Goal: Obtain resource: Download file/media

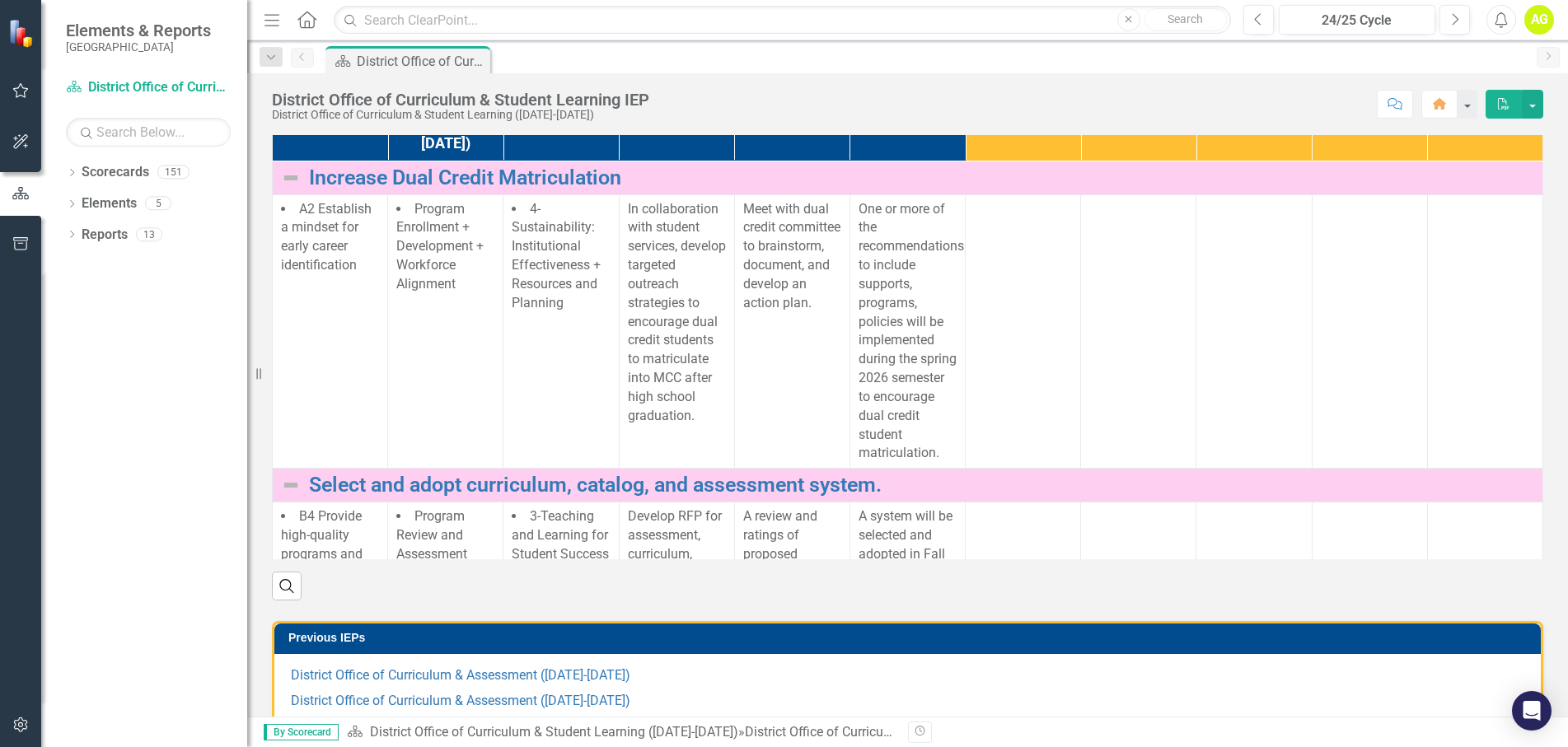
click at [1503, 105] on icon "PDF" at bounding box center [1503, 104] width 15 height 11
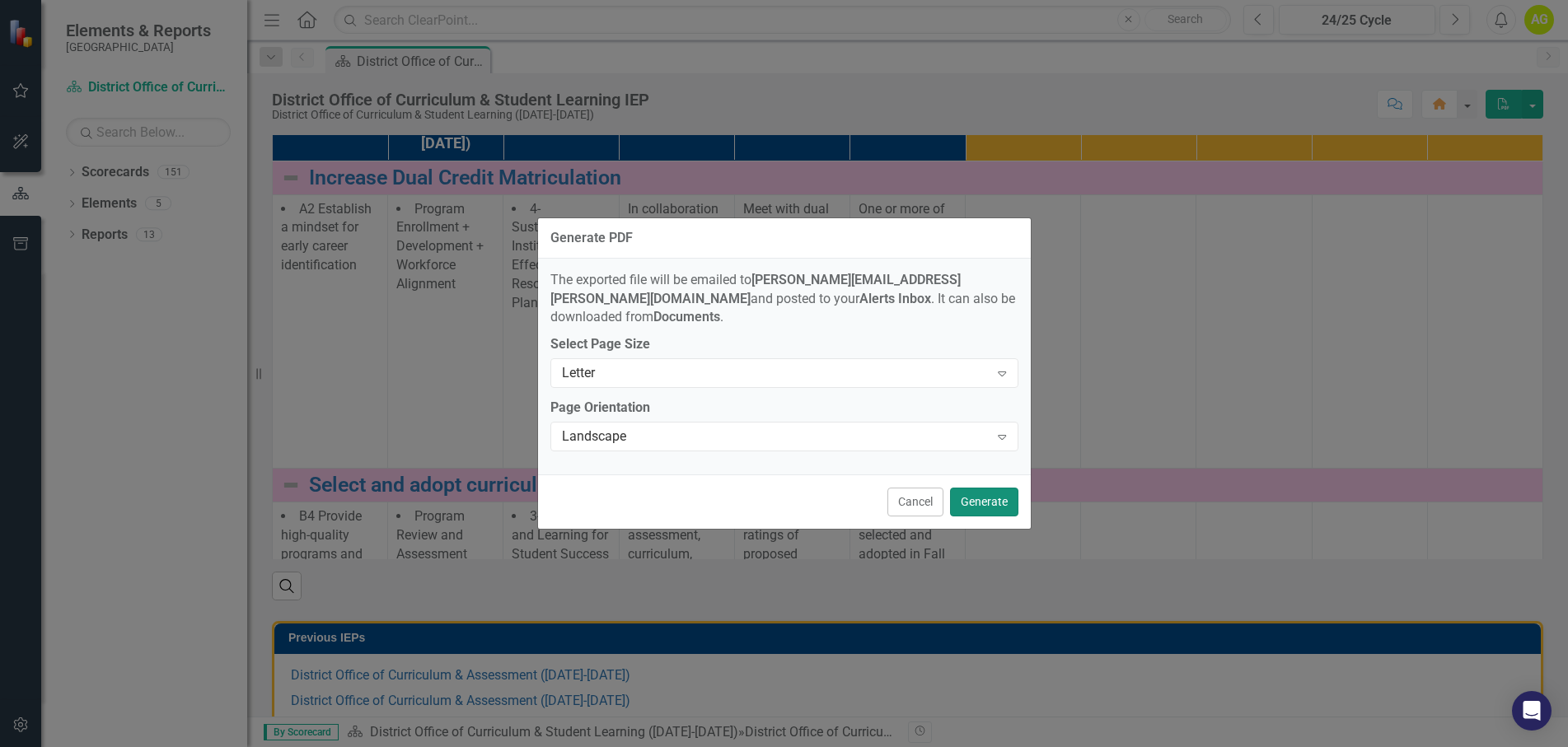
click at [993, 496] on button "Generate" at bounding box center [984, 502] width 69 height 29
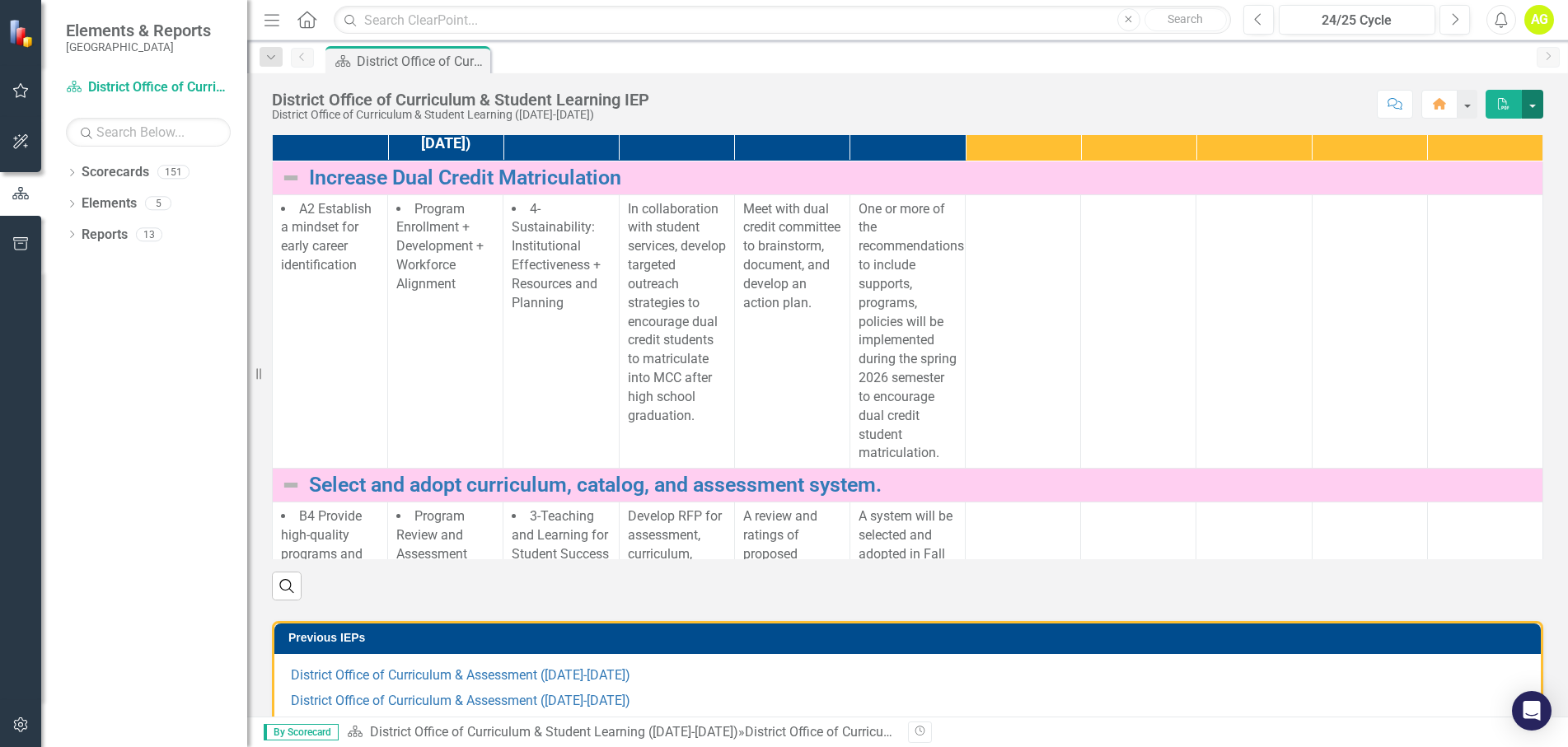
click at [1541, 104] on button "button" at bounding box center [1532, 104] width 21 height 29
click at [1501, 167] on link "PDF Export to PDF" at bounding box center [1475, 168] width 133 height 31
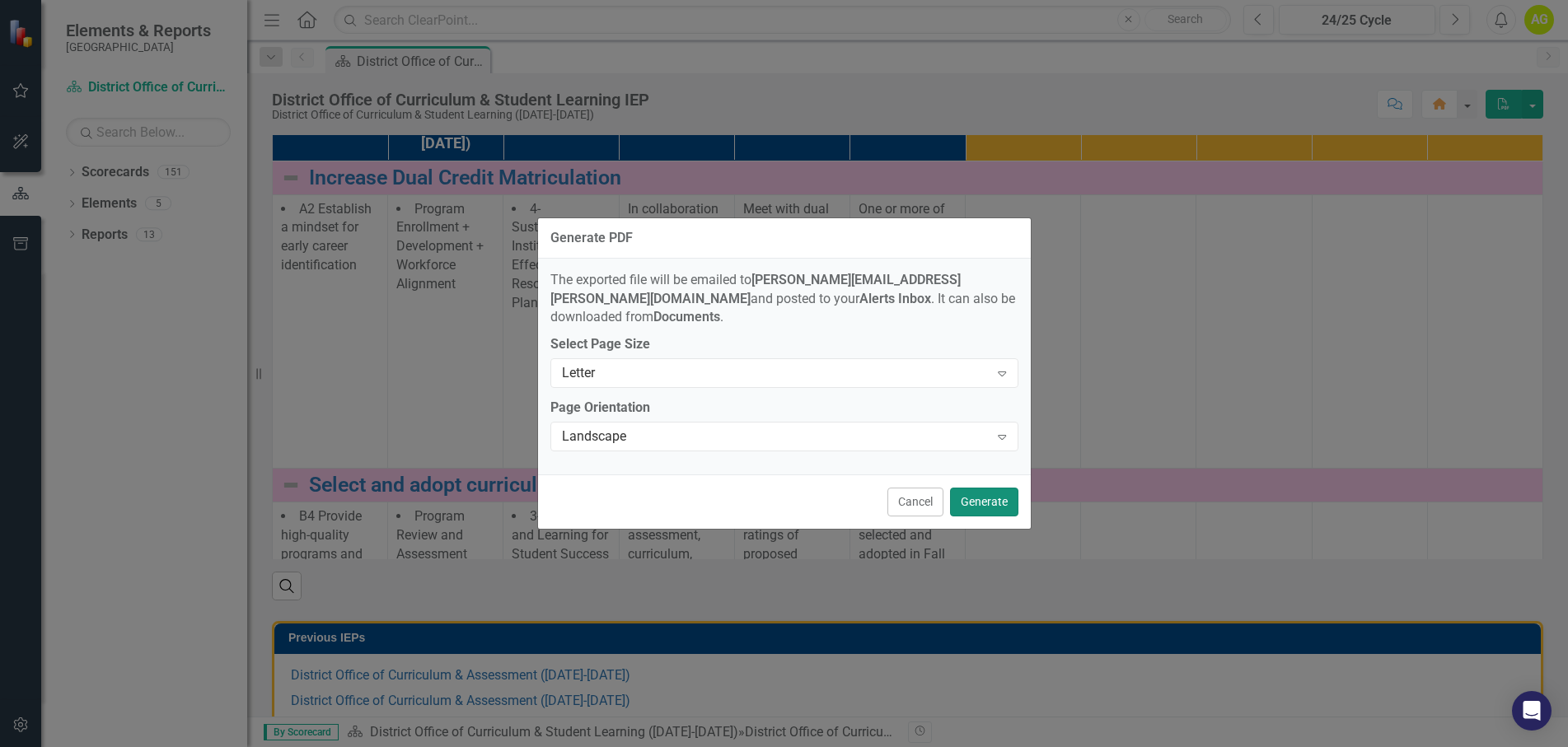
click at [999, 488] on button "Generate" at bounding box center [984, 502] width 69 height 29
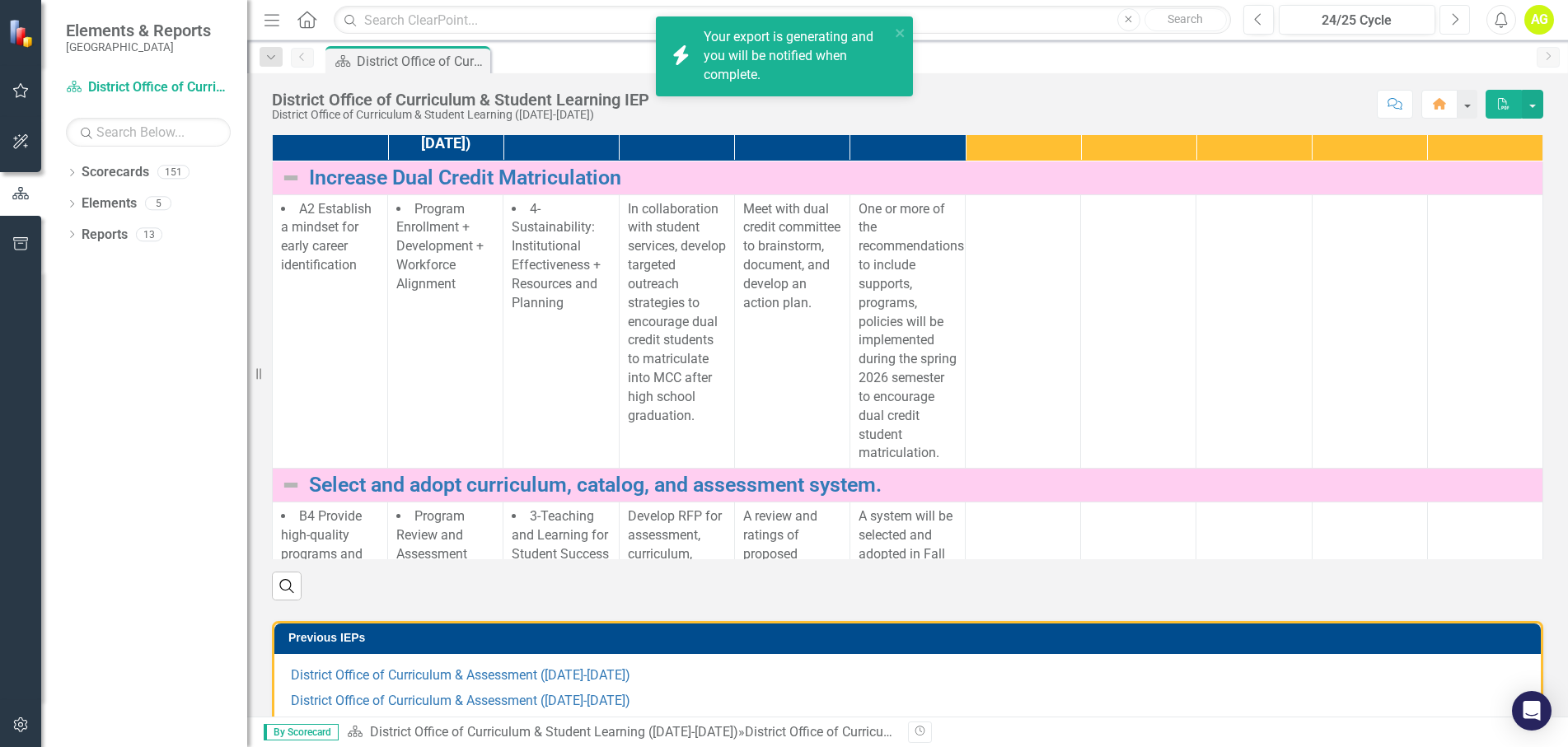
click at [1452, 25] on icon "button" at bounding box center [1455, 19] width 6 height 11
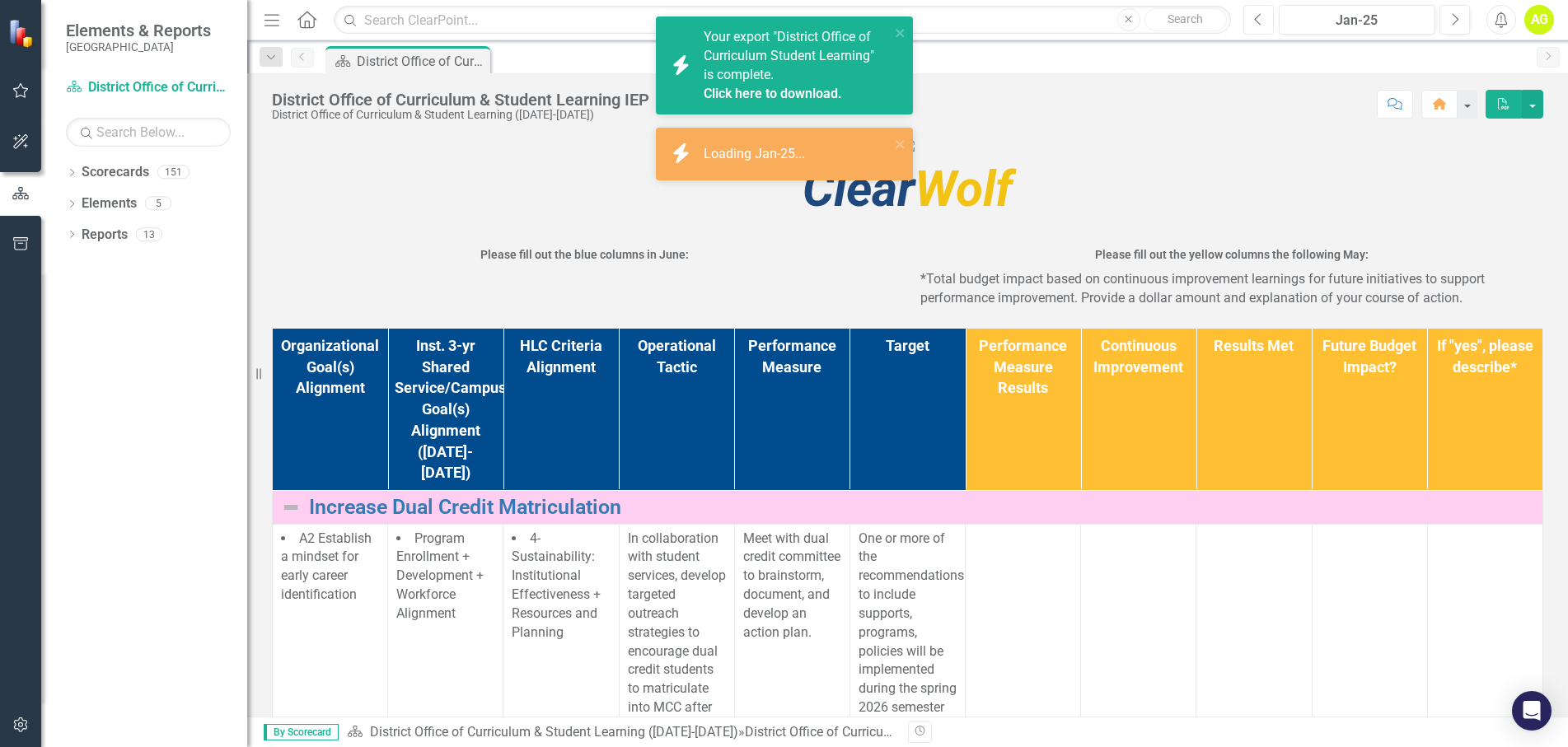
click at [1263, 16] on button "Previous" at bounding box center [1258, 19] width 31 height 30
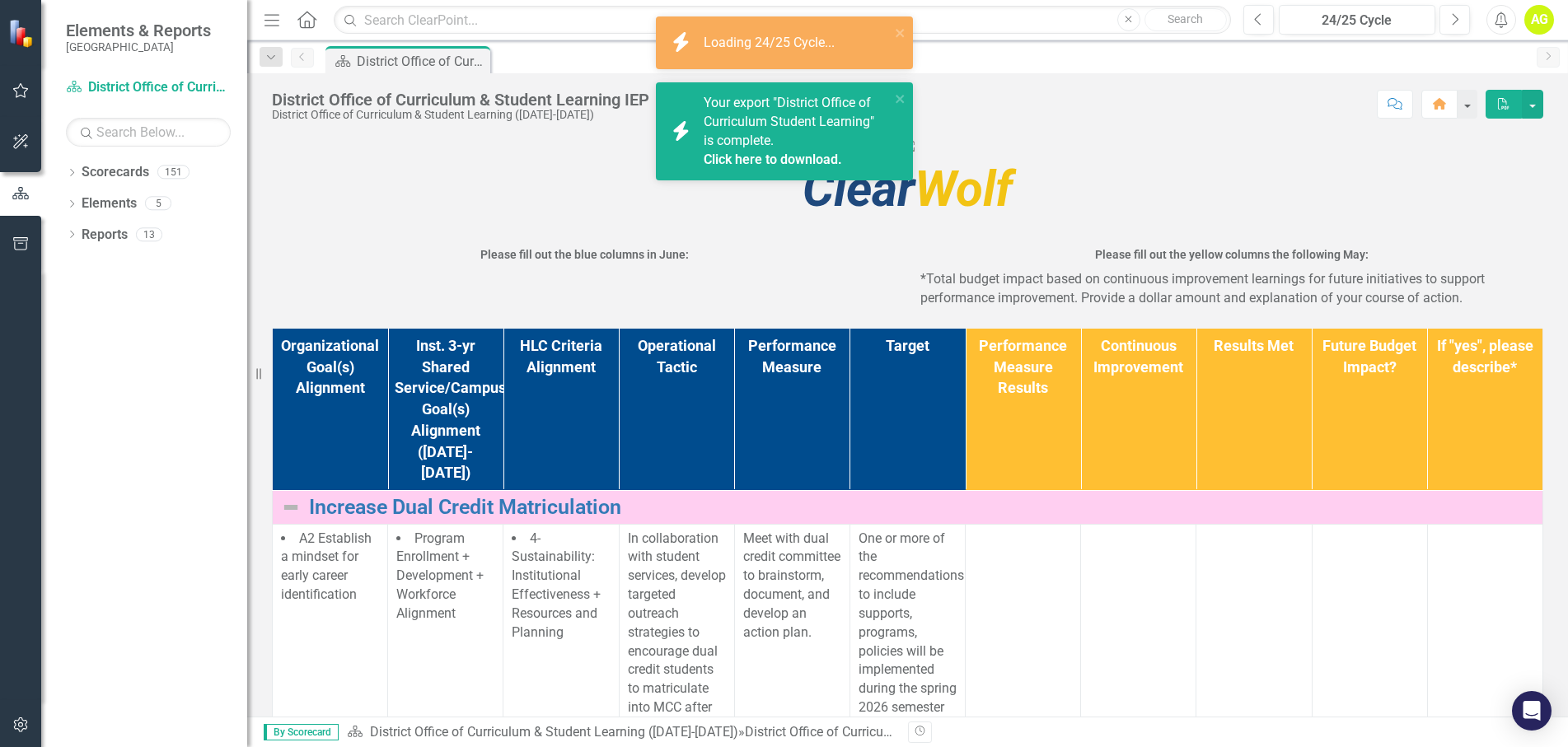
click at [778, 132] on div "Your export "District Office of Curriculum Student Learning" is complete. Click…" at bounding box center [797, 131] width 186 height 75
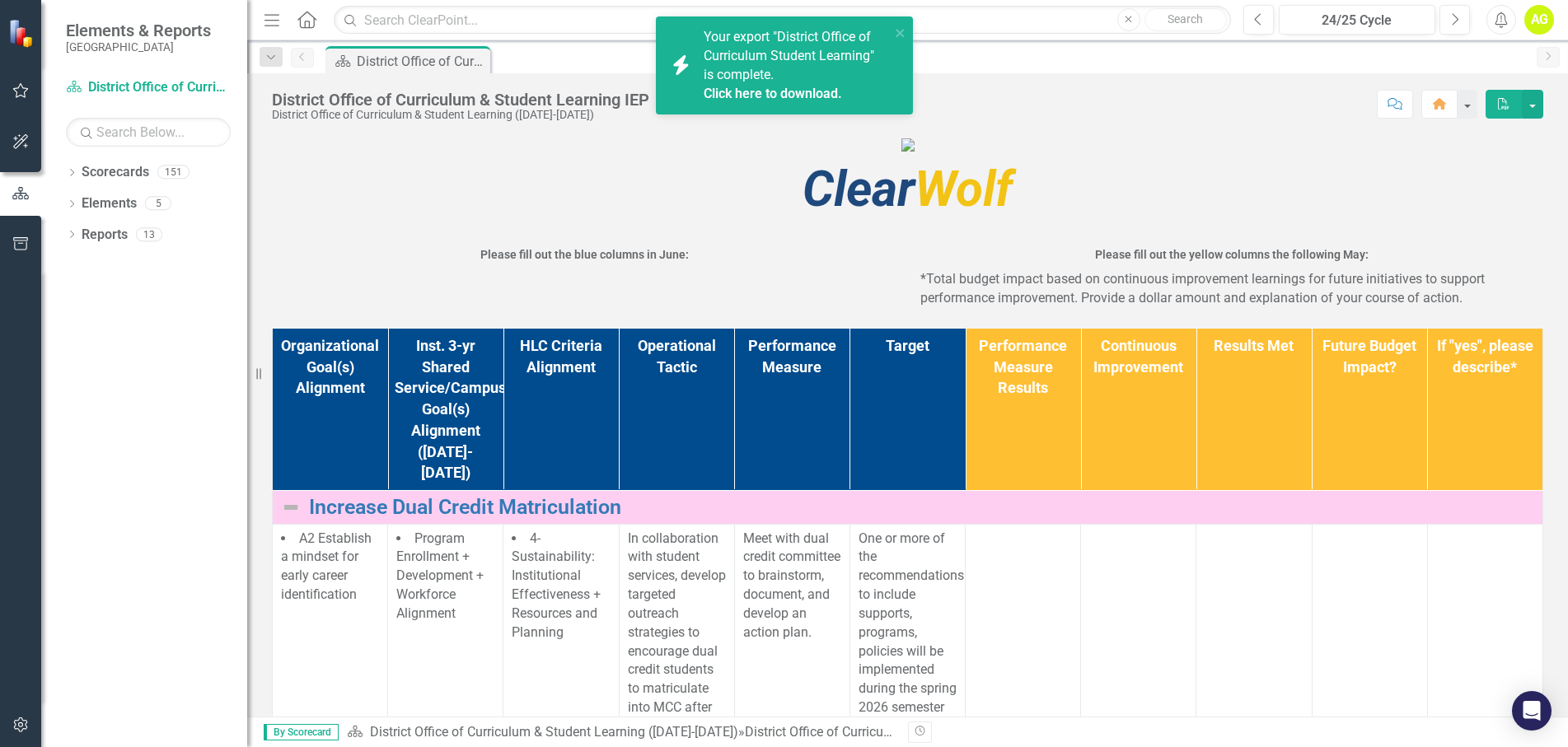
click at [800, 93] on link "Click here to download." at bounding box center [772, 93] width 138 height 16
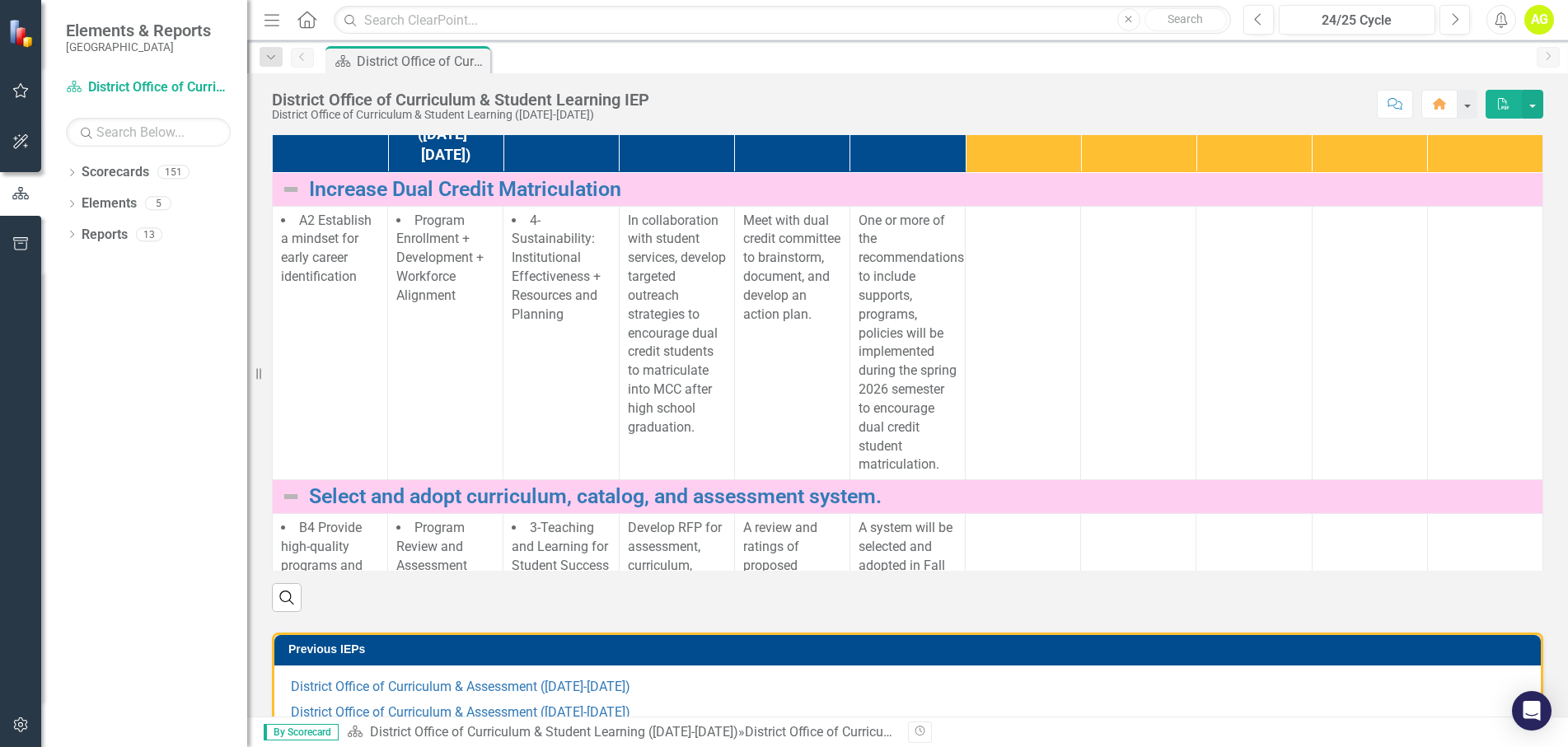
scroll to position [326, 0]
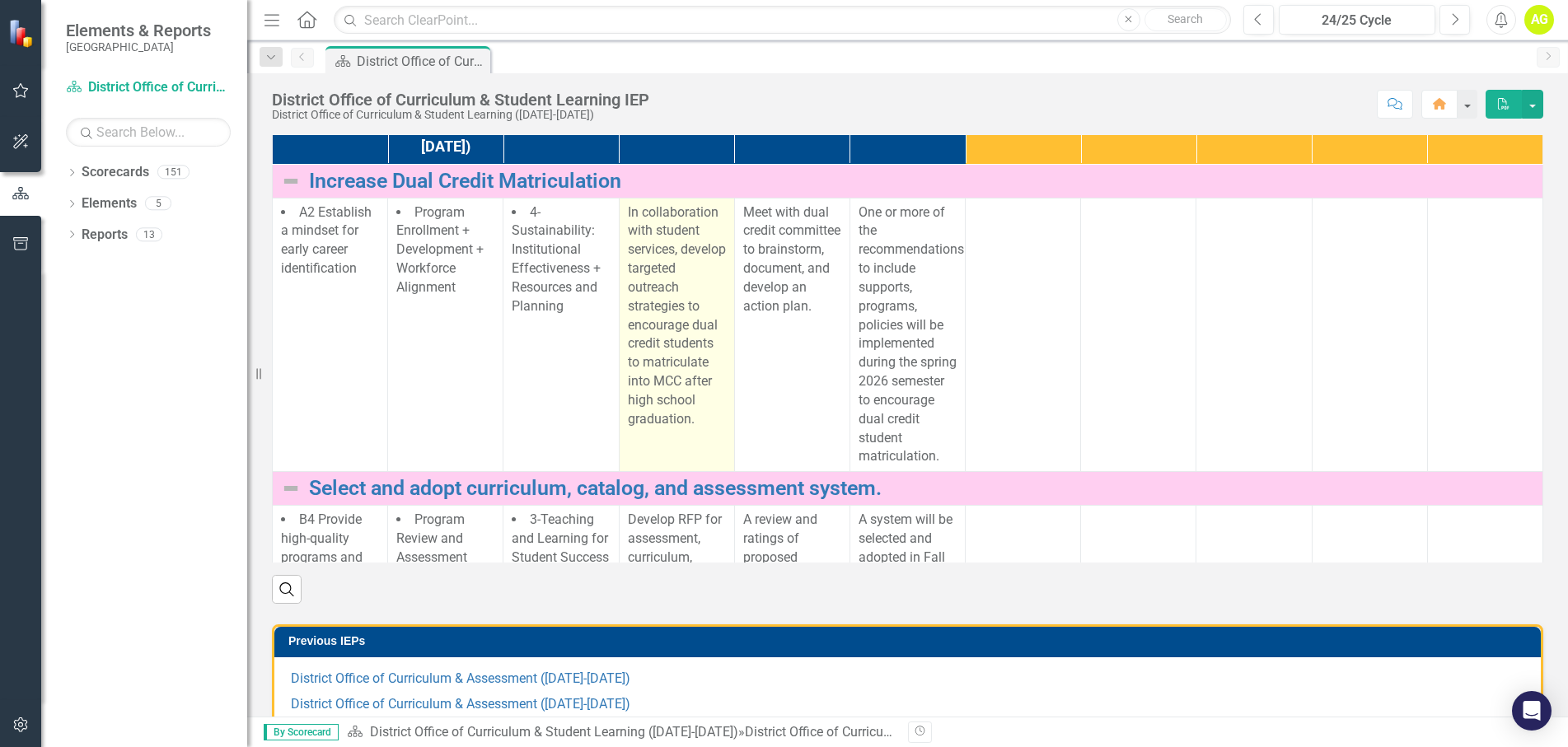
drag, startPoint x: 696, startPoint y: 554, endPoint x: 614, endPoint y: 320, distance: 248.0
click at [619, 370] on td "In collaboration with student services, develop targeted outreach strategies to…" at bounding box center [676, 334] width 116 height 274
click at [667, 429] on p "In collaboration with student services, develop targeted outreach strategies to…" at bounding box center [677, 317] width 98 height 226
click at [678, 429] on p "In collaboration with student services, develop targeted outreach strategies to…" at bounding box center [677, 317] width 98 height 226
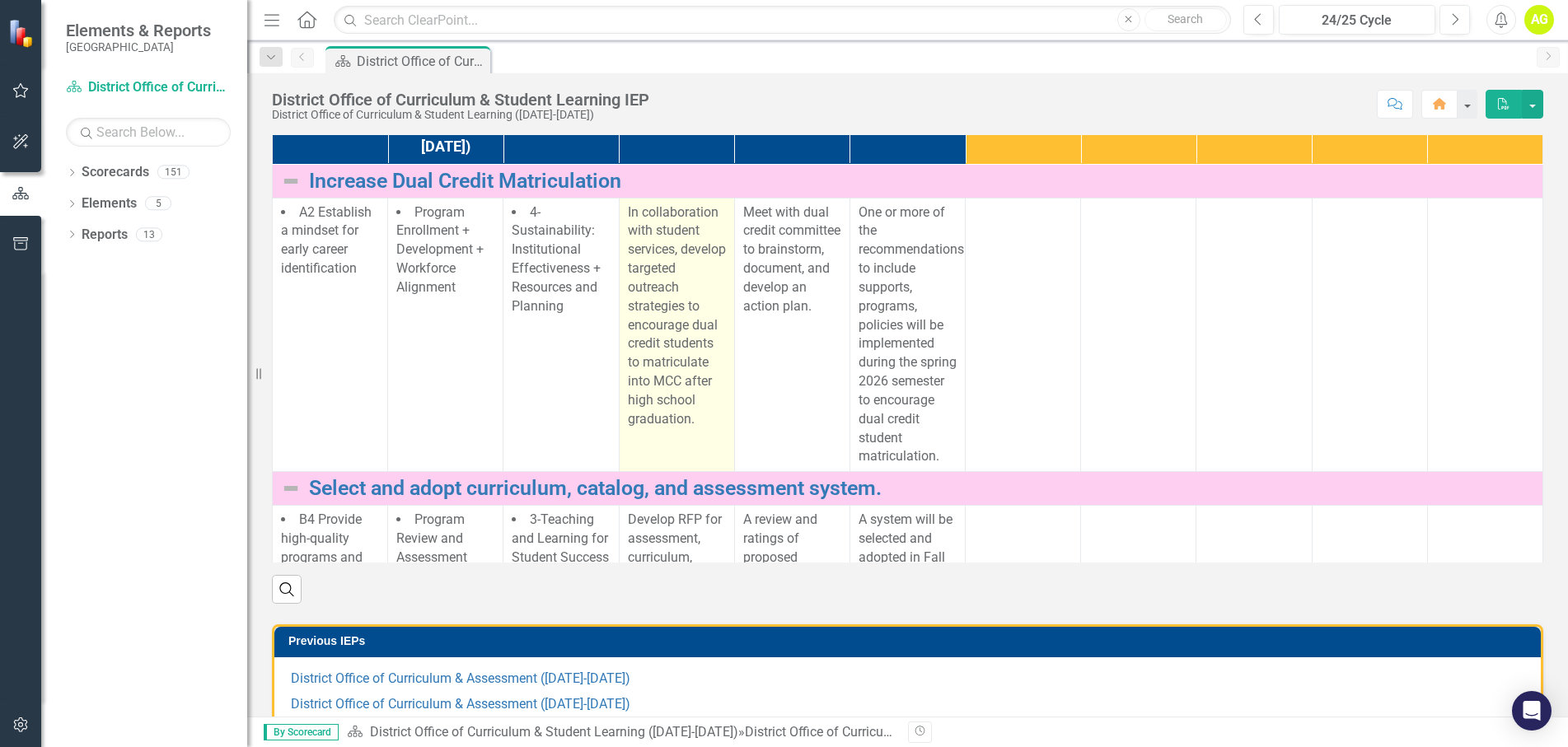
click at [678, 429] on p "In collaboration with student services, develop targeted outreach strategies to…" at bounding box center [677, 317] width 98 height 226
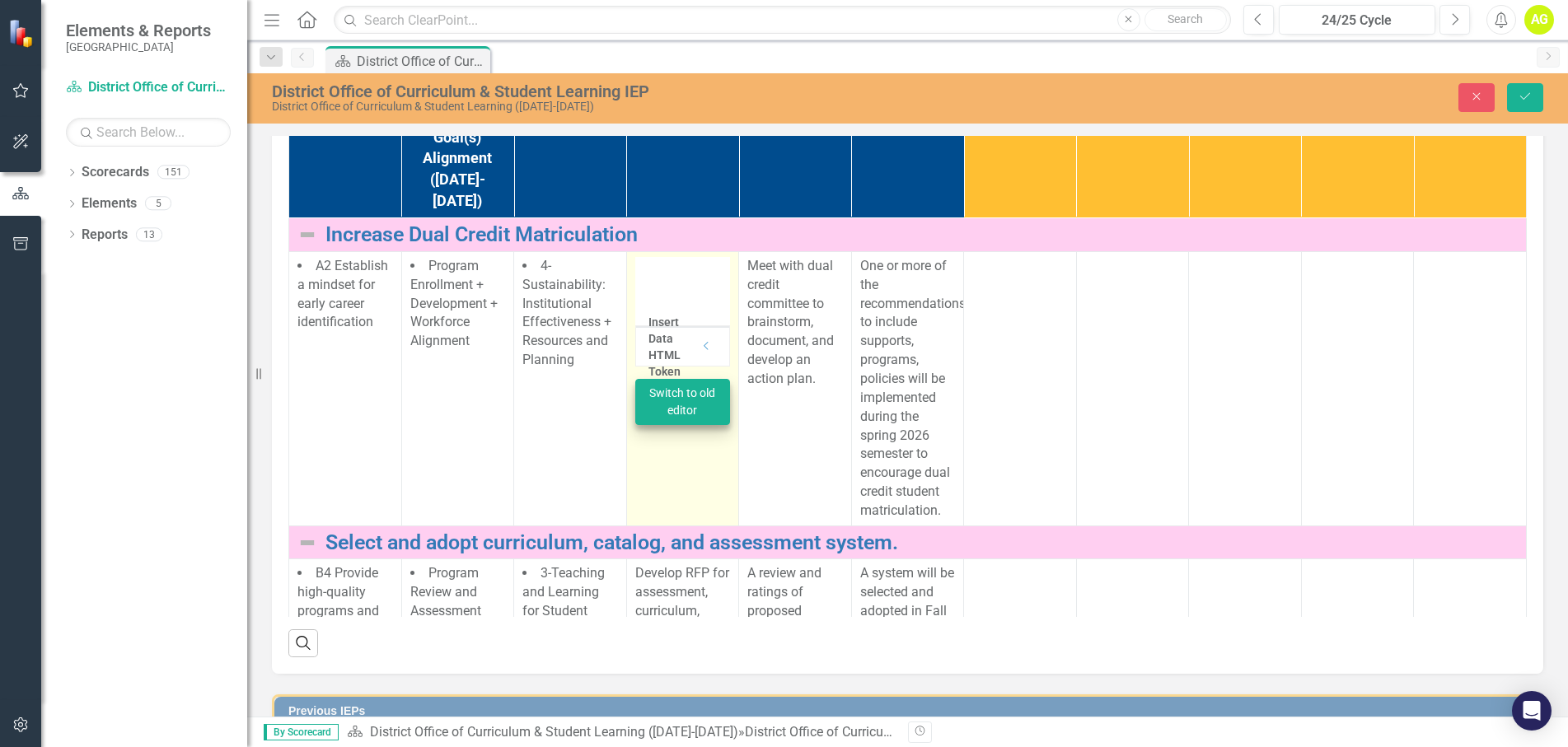
type textarea "<p>In collaboration with student services, develop targeted outreach strategies…"
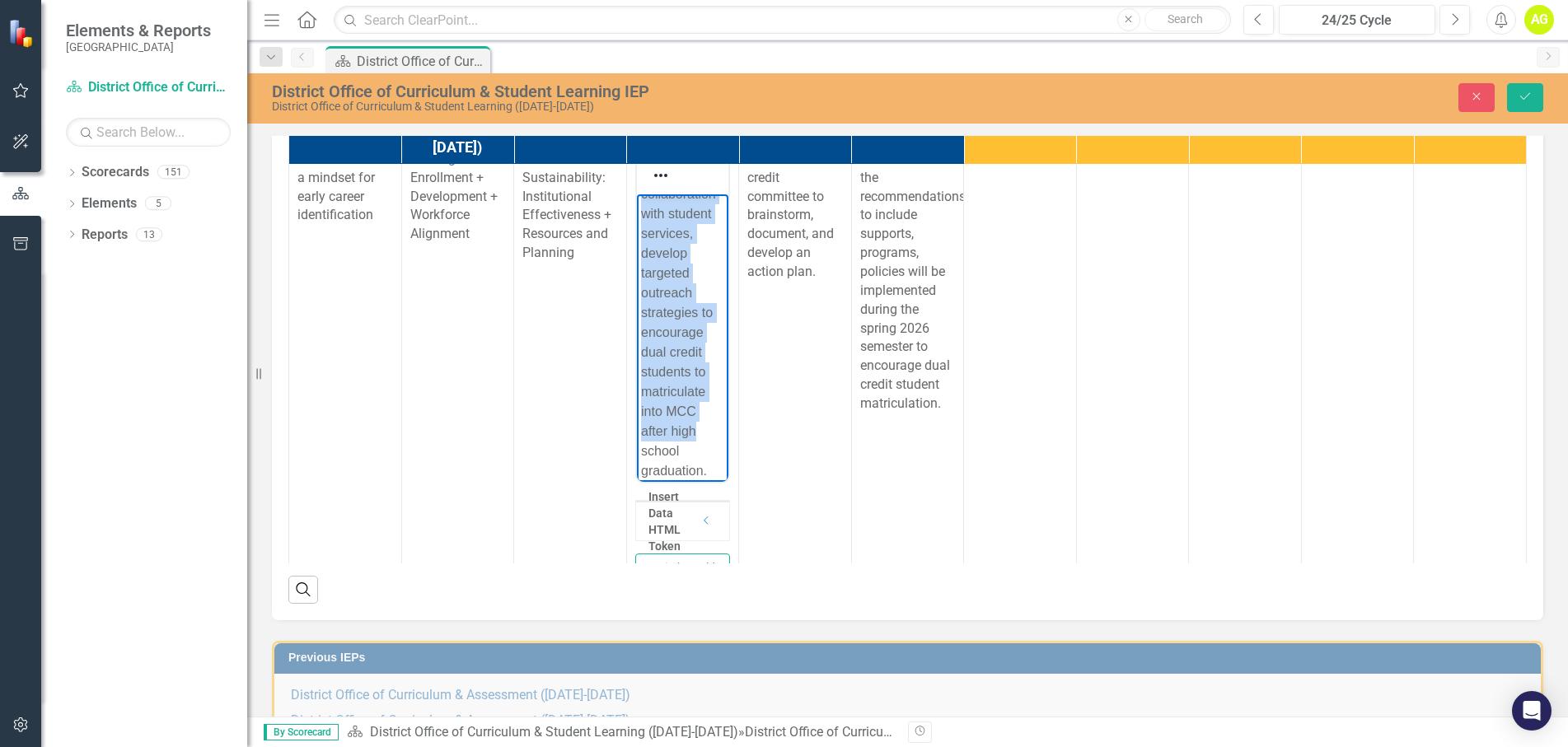
scroll to position [109, 0]
drag, startPoint x: 637, startPoint y: 205, endPoint x: 704, endPoint y: 455, distance: 258.8
click at [704, 455] on body "In collaboration with student services, develop targeted outreach strategies to…" at bounding box center [683, 312] width 93 height 338
copy p "In collaboration with student services, develop targeted outreach strategies to…"
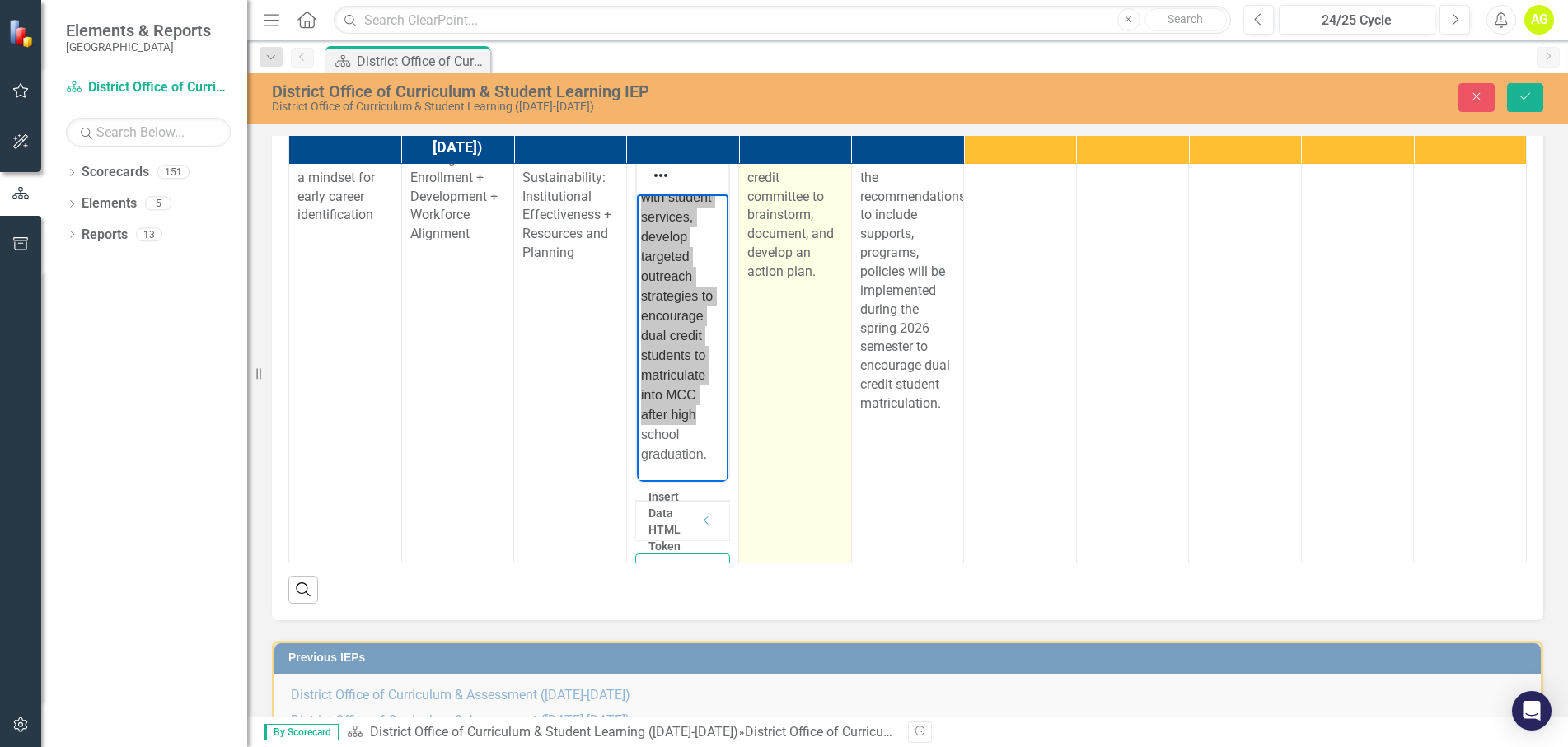
click at [788, 515] on td "Meet with dual credit committee to brainstorm, document, and develop an action …" at bounding box center [796, 380] width 113 height 473
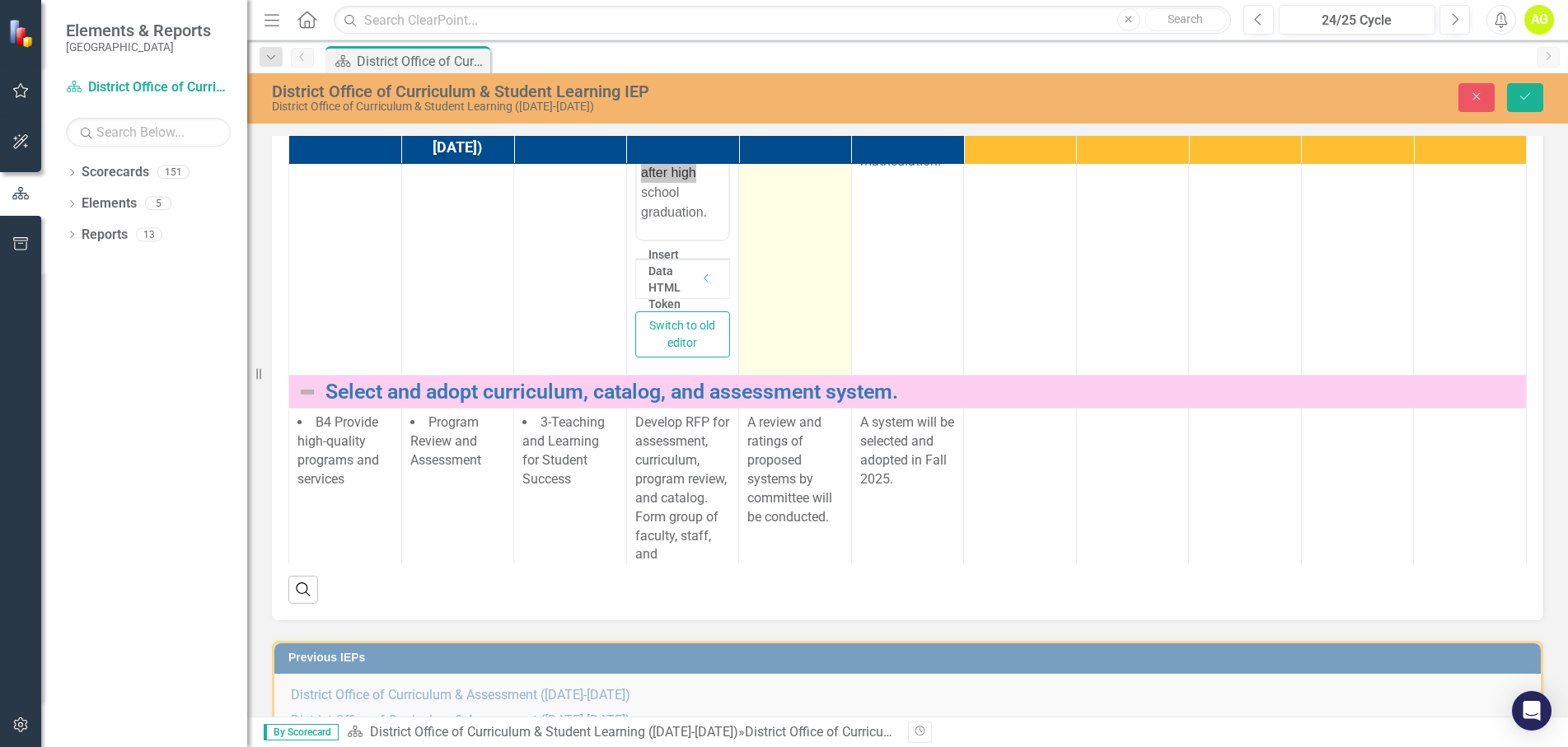
scroll to position [301, 0]
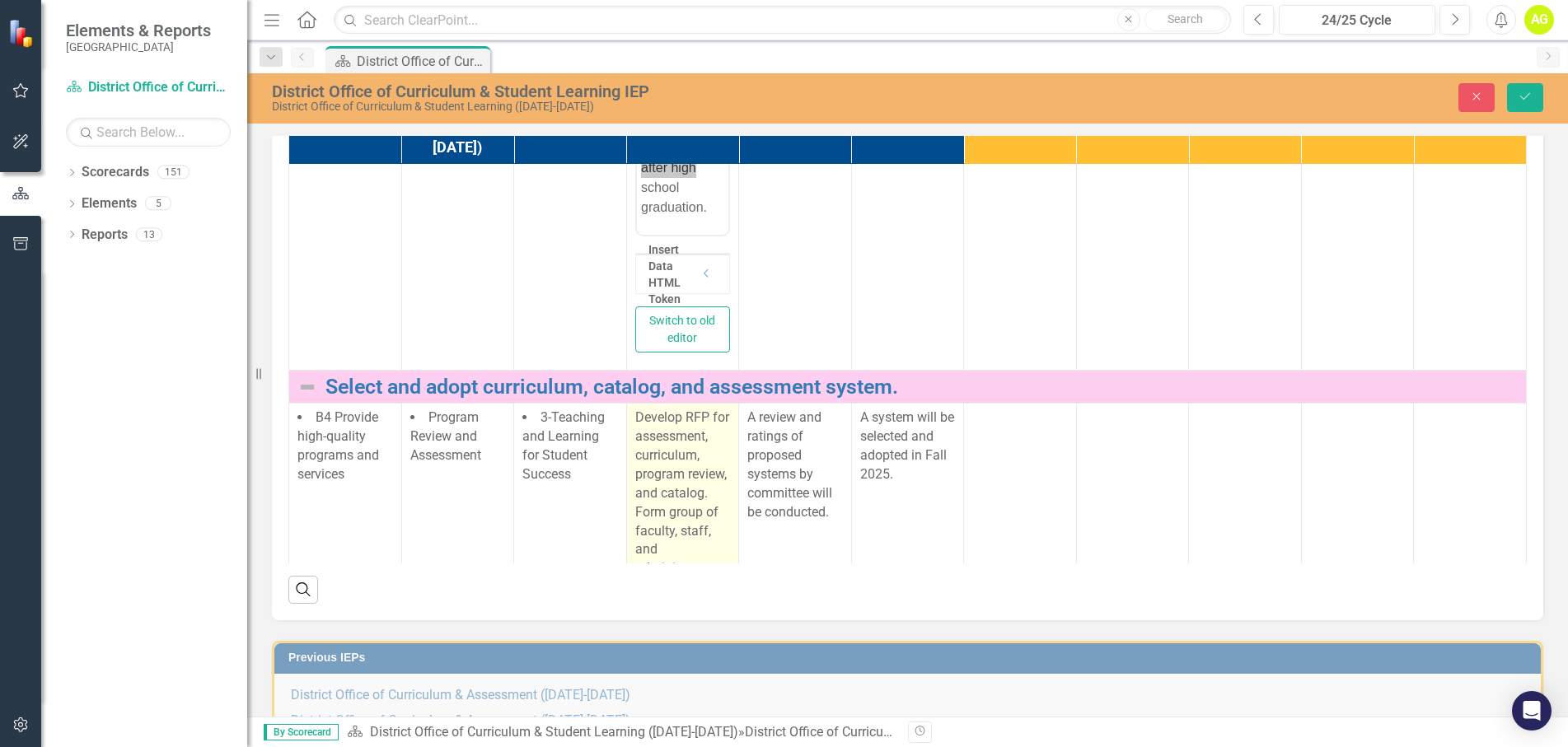
click at [699, 590] on p "Develop RFP for assessment, curriculum, program review, and catalog. Form group…" at bounding box center [683, 511] width 95 height 206
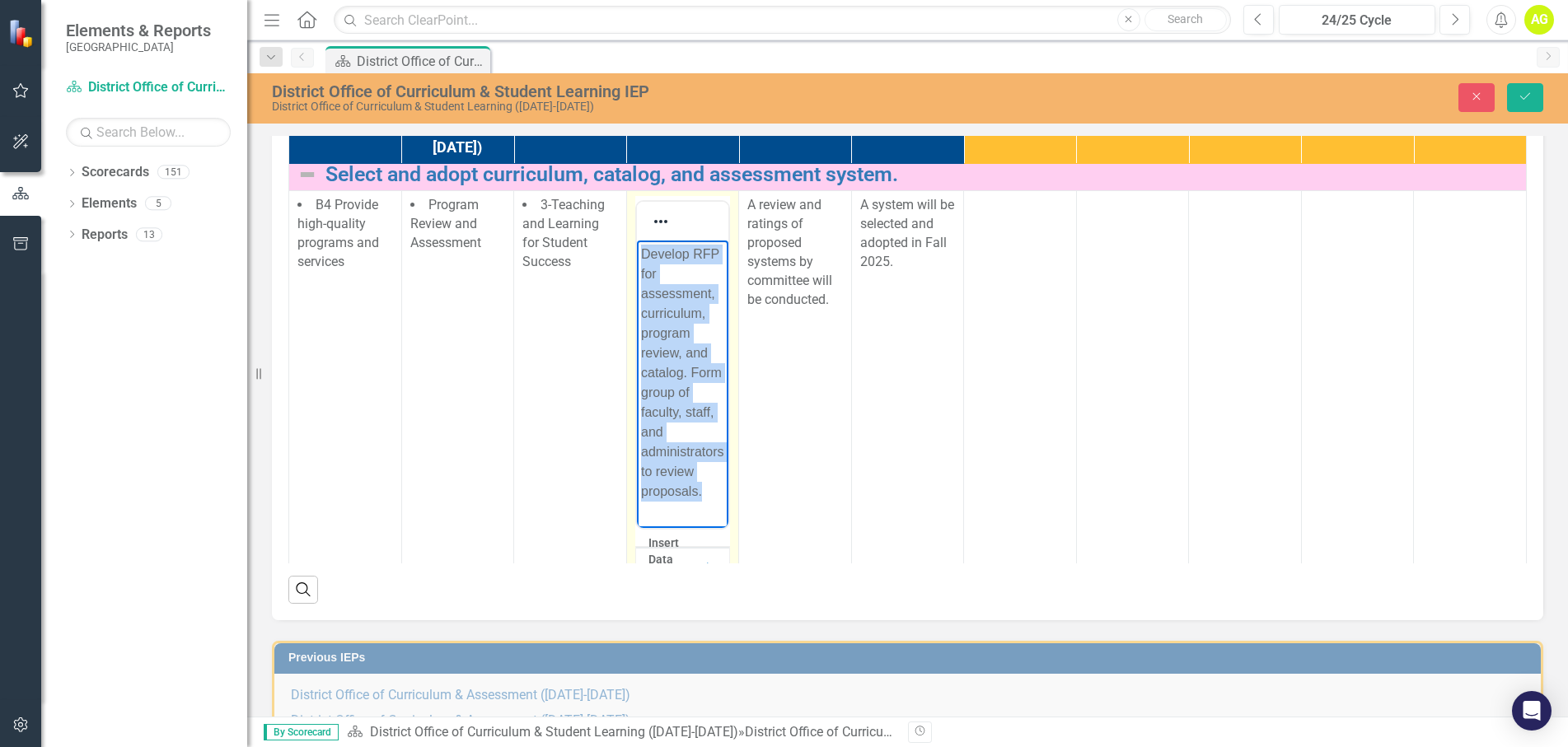
scroll to position [737, 0]
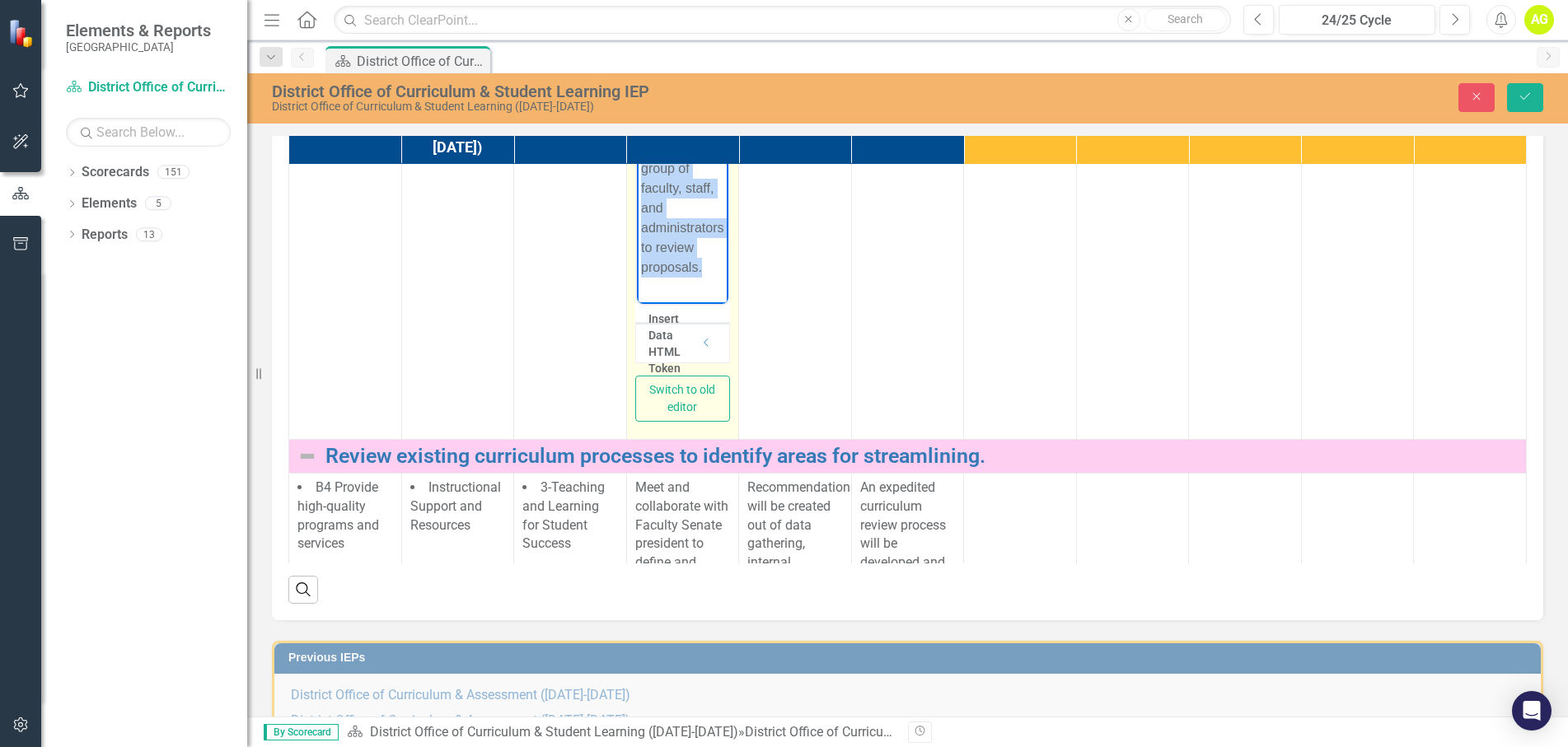
drag, startPoint x: 640, startPoint y: 27, endPoint x: 704, endPoint y: 280, distance: 261.0
click at [704, 278] on p "Develop RFP for assessment, curriculum, program review, and catalog. Form group…" at bounding box center [682, 148] width 84 height 256
copy p "Develop RFP for assessment, curriculum, program review, and catalog. Form group…"
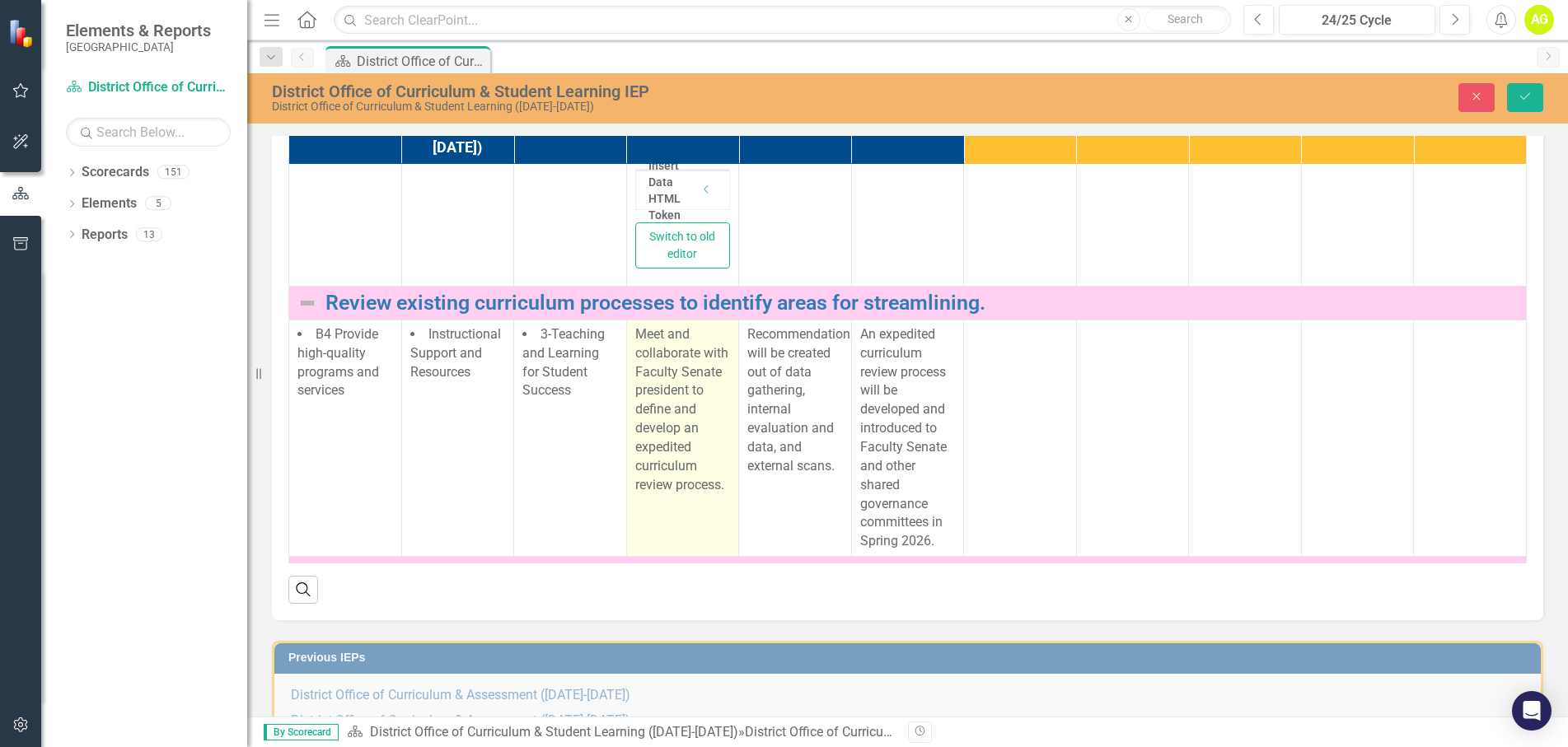
scroll to position [902, 0]
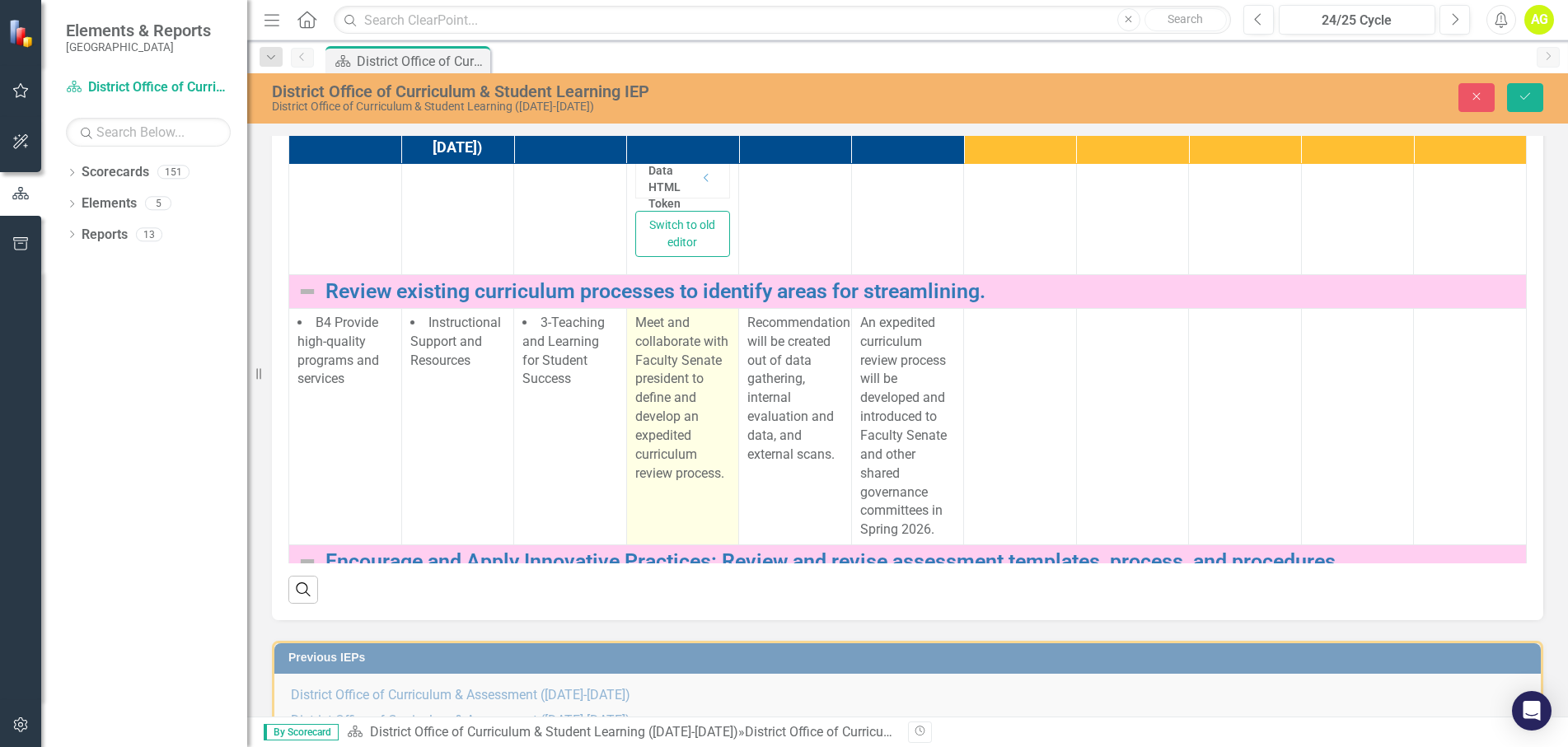
click at [690, 483] on p "Meet and collaborate with Faculty Senate president to define and develop an exp…" at bounding box center [683, 398] width 95 height 169
click at [672, 483] on p "Meet and collaborate with Faculty Senate president to define and develop an exp…" at bounding box center [683, 398] width 95 height 169
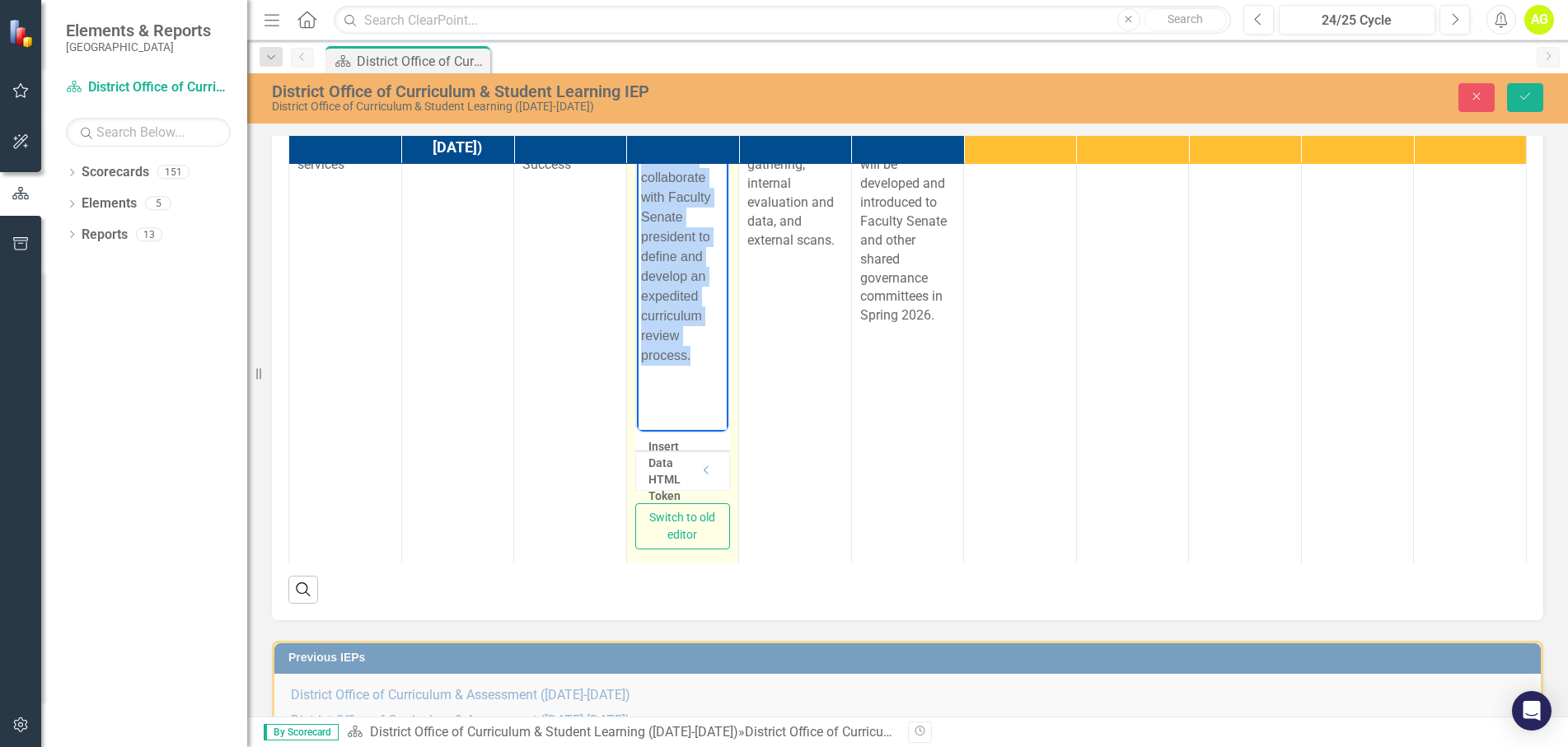
scroll to position [1153, 0]
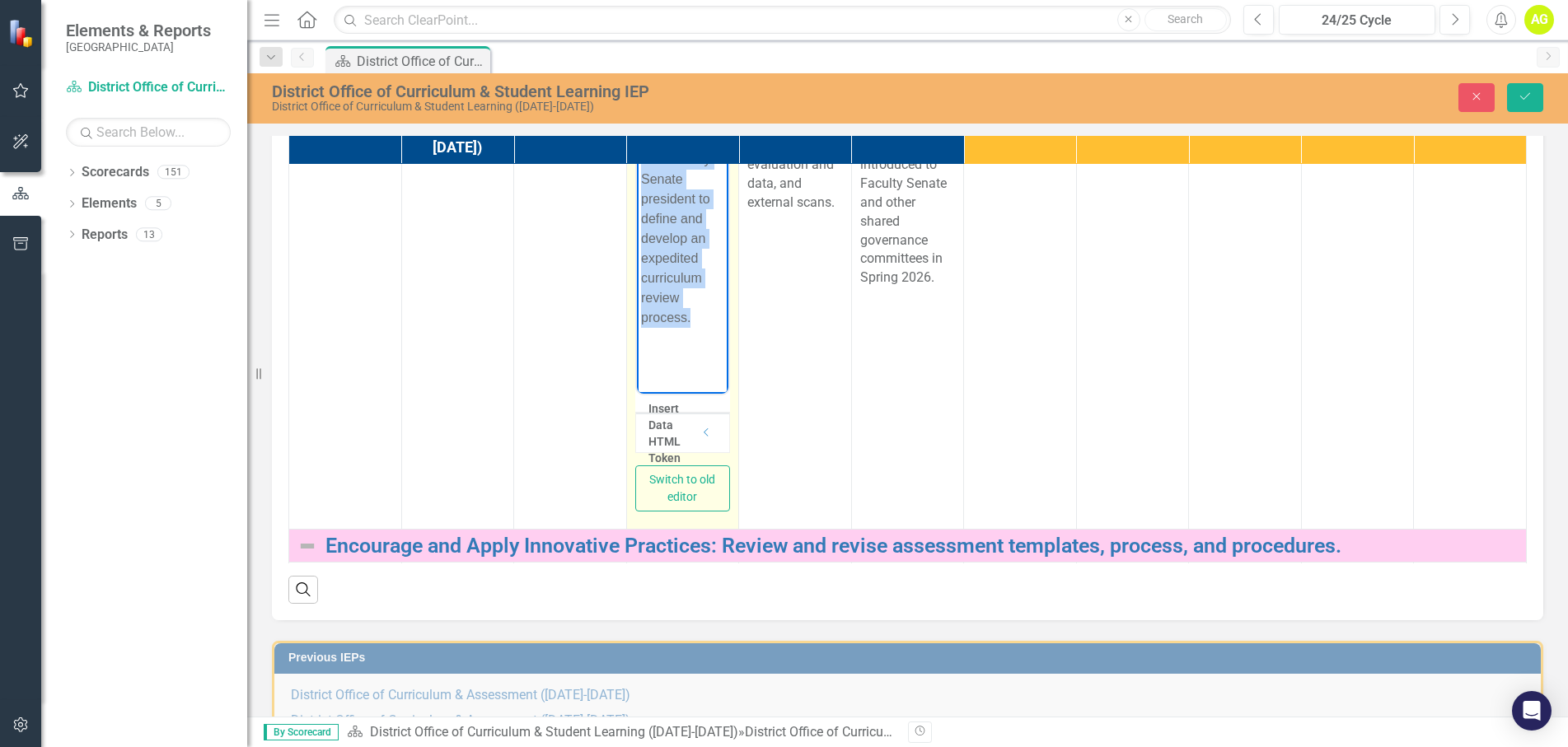
drag, startPoint x: 639, startPoint y: 118, endPoint x: 707, endPoint y: 321, distance: 214.1
click at [707, 321] on p "Meet and collaborate with Faculty Senate president to define and develop an exp…" at bounding box center [682, 218] width 84 height 218
copy p "Meet and collaborate with Faculty Senate president to define and develop an exp…"
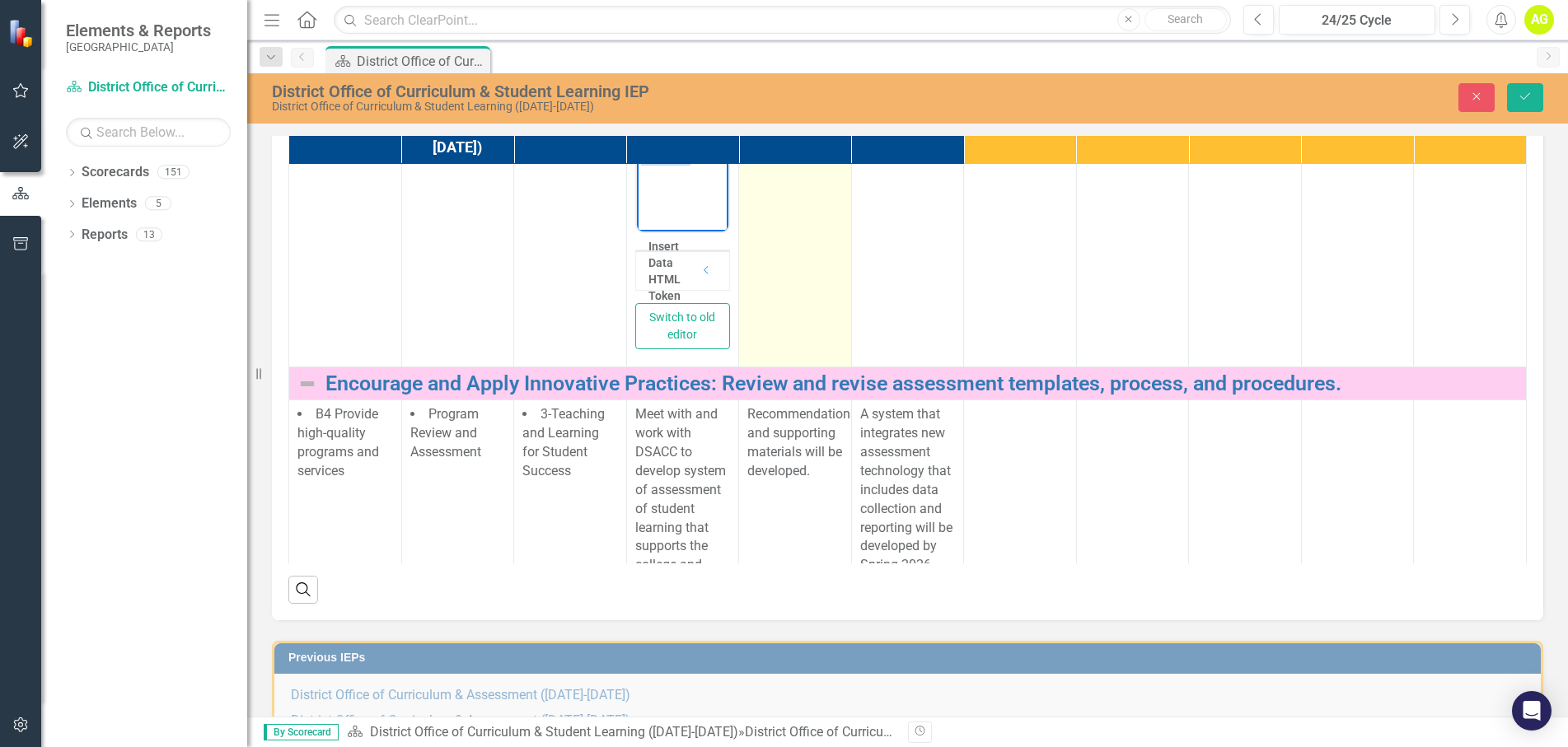
scroll to position [1350, 0]
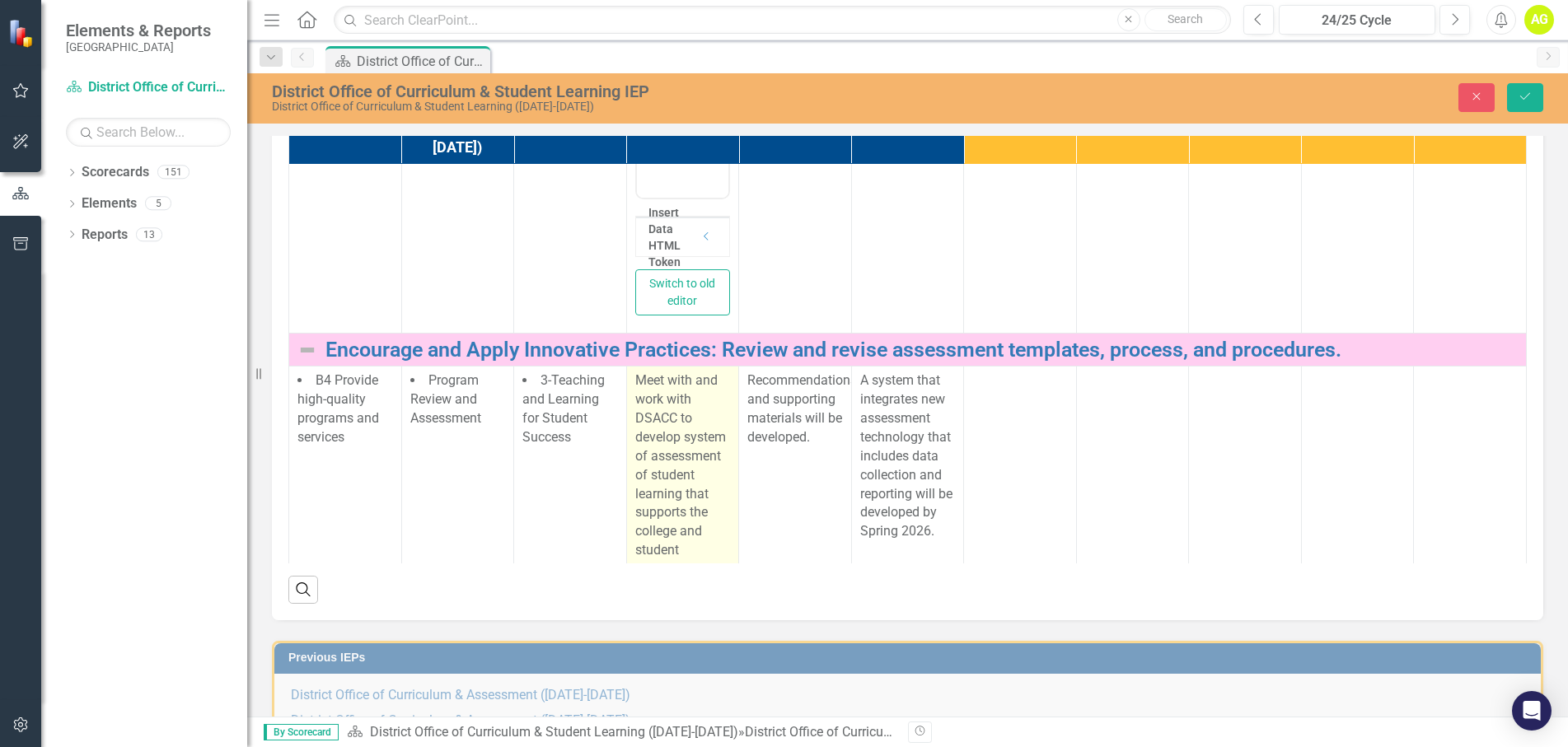
click at [699, 558] on p "Meet with and work with DSACC to develop system of assessment of student learni…" at bounding box center [683, 474] width 95 height 206
click at [681, 578] on p "Meet with and work with DSACC to develop system of assessment of student learni…" at bounding box center [683, 474] width 95 height 206
click at [677, 578] on p "Meet with and work with DSACC to develop system of assessment of student learni…" at bounding box center [683, 474] width 95 height 206
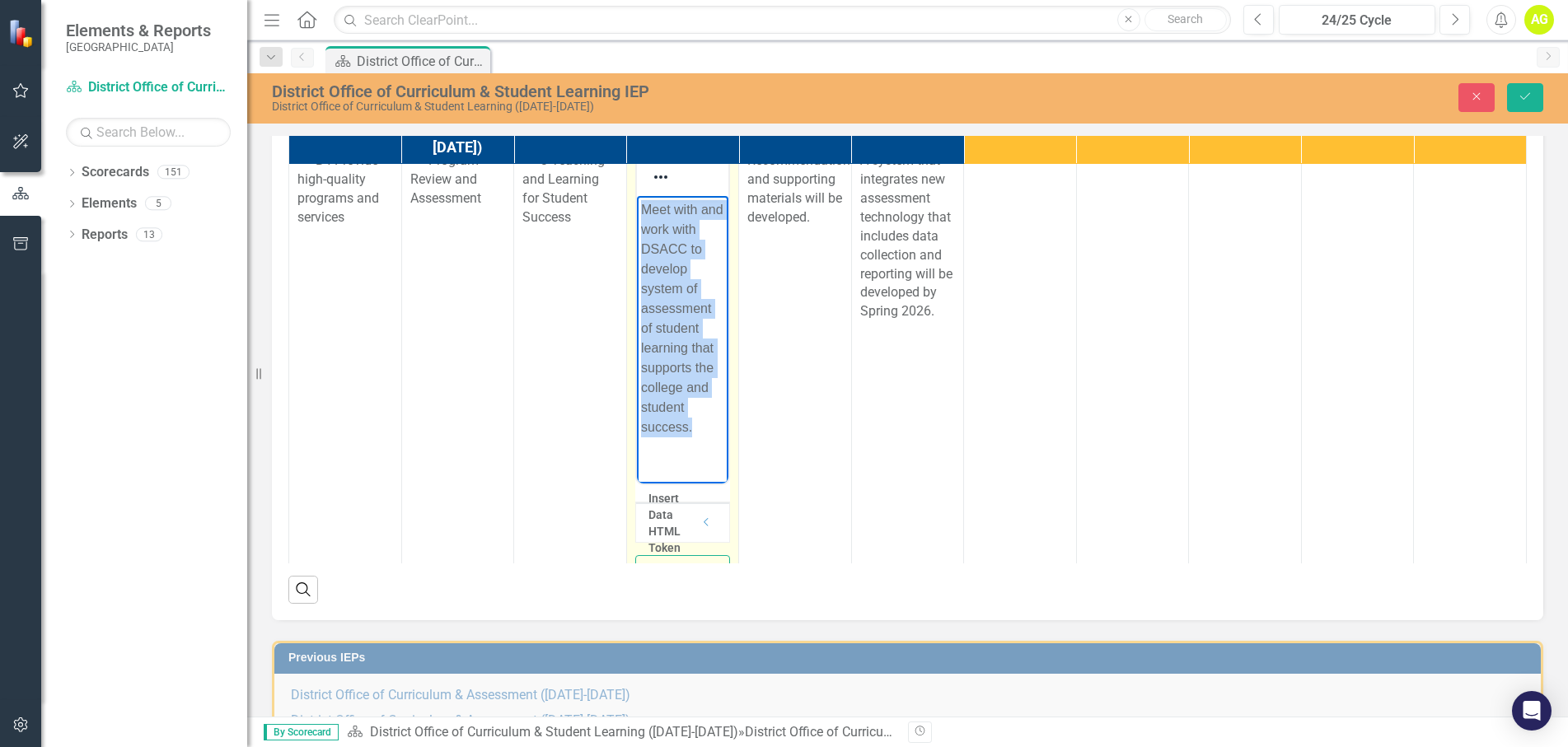
scroll to position [1572, 0]
drag, startPoint x: 637, startPoint y: 205, endPoint x: 700, endPoint y: 466, distance: 268.5
click at [700, 452] on body "Meet with and work with DSACC to develop system of assessment of student learni…" at bounding box center [683, 322] width 93 height 258
copy p "Meet with and work with DSACC to develop system of assessment of student learni…"
